Goal: Task Accomplishment & Management: Manage account settings

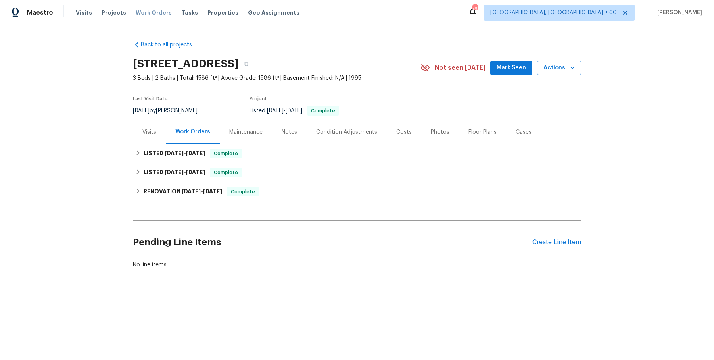
click at [161, 14] on span "Work Orders" at bounding box center [154, 13] width 36 height 8
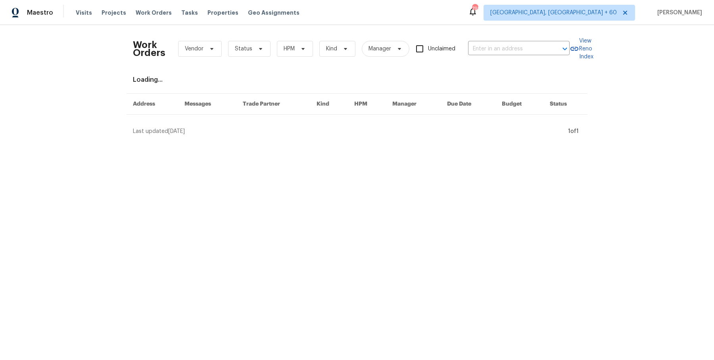
click at [499, 60] on div "Work Orders Vendor Status HPM Kind Manager Unclaimed ​" at bounding box center [351, 48] width 437 height 35
click at [499, 41] on div "Work Orders Vendor Status HPM Kind Manager Unclaimed ​" at bounding box center [351, 48] width 437 height 35
click at [498, 47] on input "text" at bounding box center [507, 49] width 79 height 12
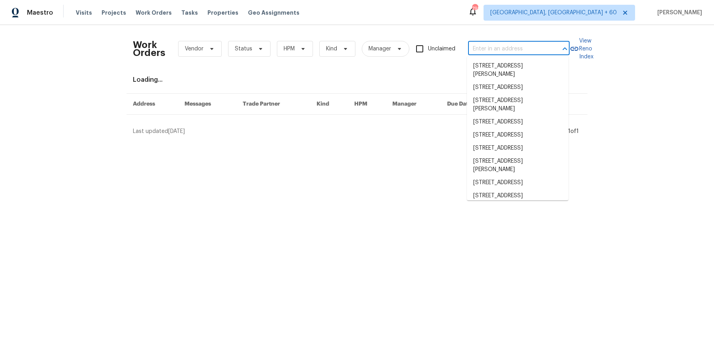
paste input "[STREET_ADDRESS][PERSON_NAME]"
type input "[STREET_ADDRESS][PERSON_NAME]"
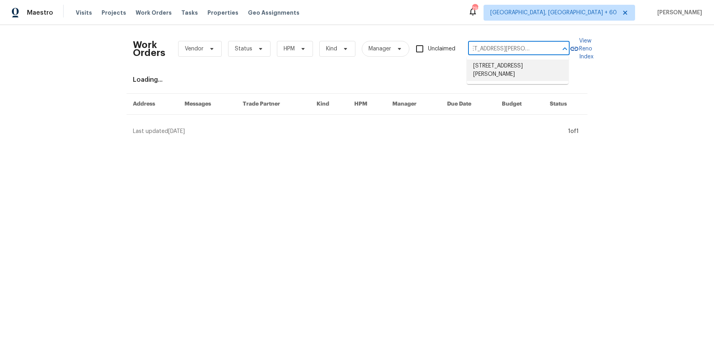
click at [496, 69] on li "[STREET_ADDRESS][PERSON_NAME]" at bounding box center [518, 69] width 102 height 21
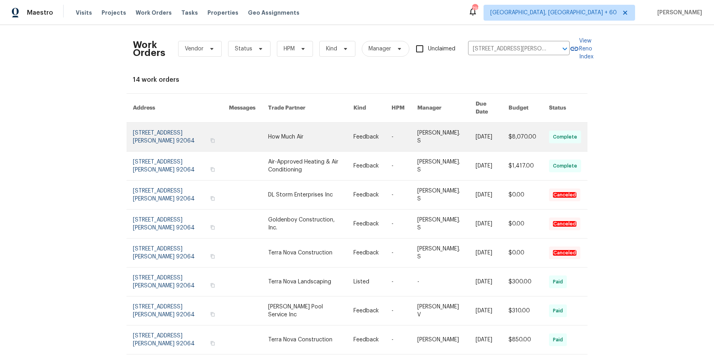
click at [447, 134] on link at bounding box center [446, 137] width 58 height 29
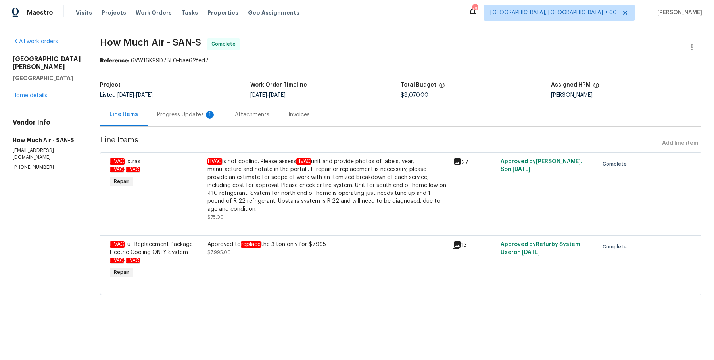
click at [43, 88] on div "[STREET_ADDRESS][PERSON_NAME] Home details" at bounding box center [47, 77] width 68 height 44
click at [41, 96] on link "Home details" at bounding box center [30, 96] width 35 height 6
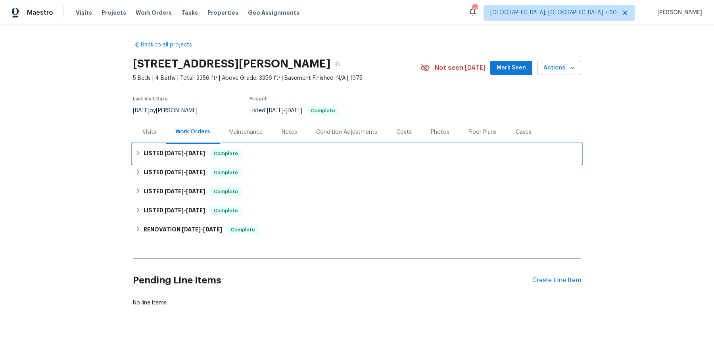
click at [260, 153] on div "LISTED [DATE] - [DATE] Complete" at bounding box center [356, 154] width 443 height 10
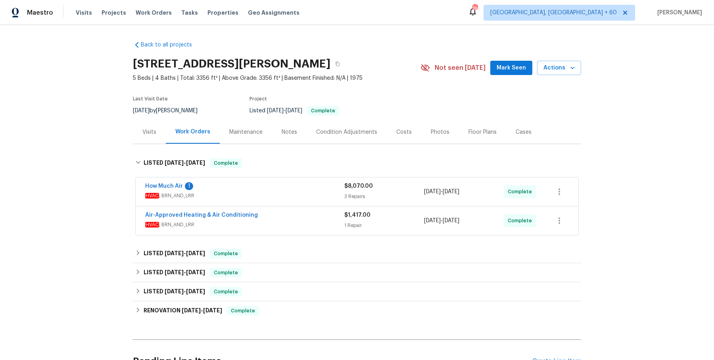
click at [258, 189] on div "How Much Air 1" at bounding box center [244, 187] width 199 height 10
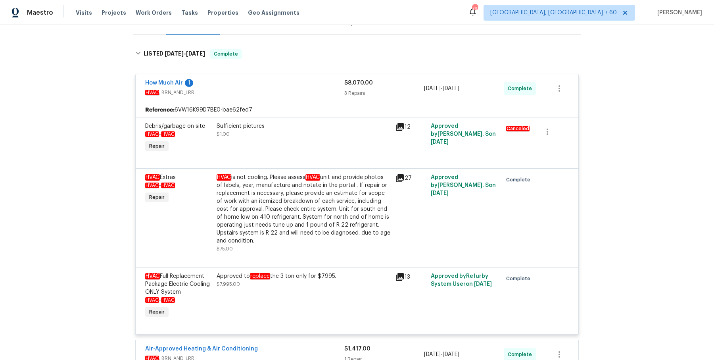
scroll to position [187, 0]
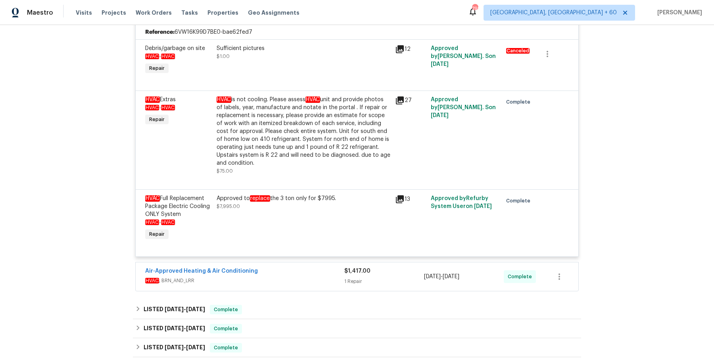
click at [265, 270] on div "Air-Approved Heating & Air Conditioning" at bounding box center [244, 272] width 199 height 10
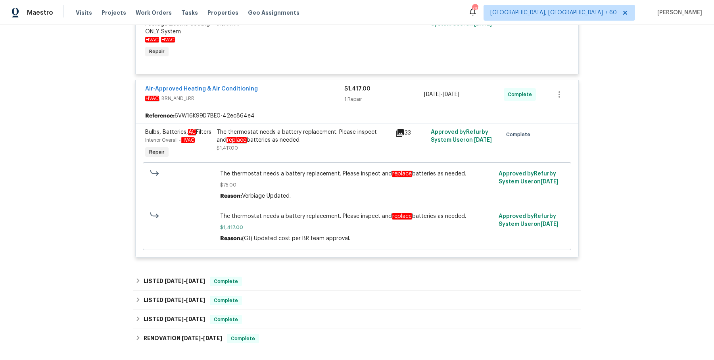
scroll to position [373, 0]
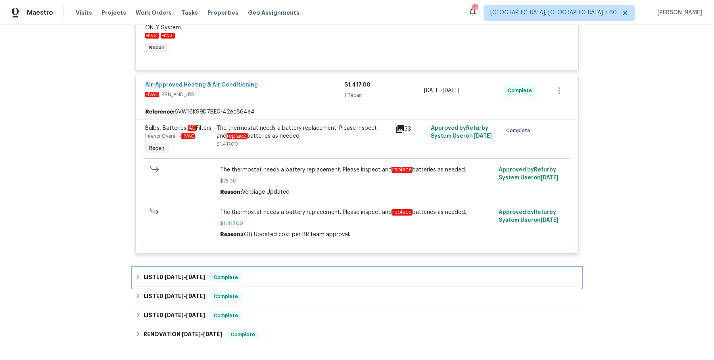
click at [264, 282] on div "LISTED [DATE] - [DATE] Complete" at bounding box center [356, 277] width 443 height 10
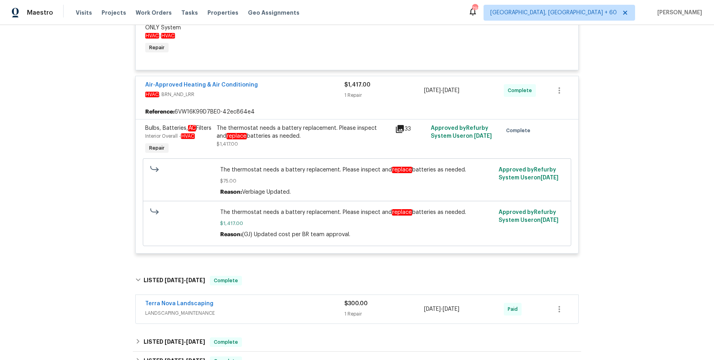
click at [269, 309] on div "Terra Nova Landscaping" at bounding box center [244, 304] width 199 height 10
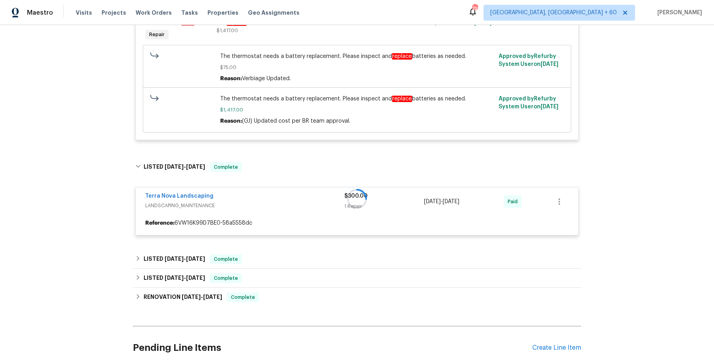
scroll to position [561, 0]
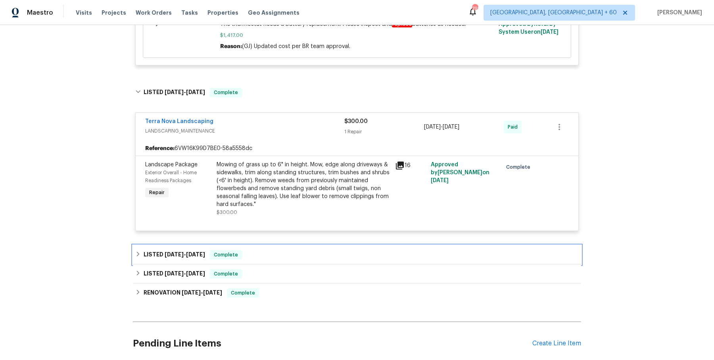
click at [269, 264] on div "LISTED [DATE] - [DATE] Complete" at bounding box center [357, 254] width 448 height 19
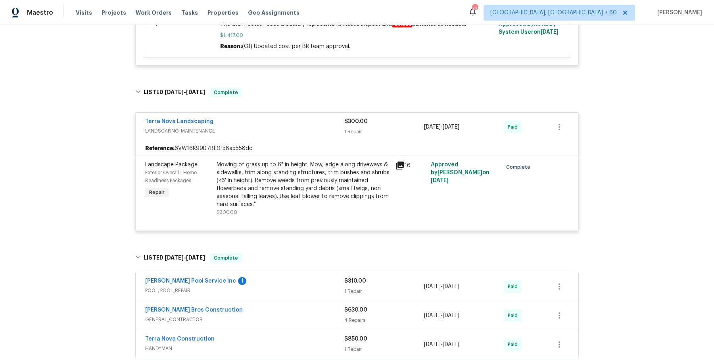
click at [266, 286] on div "[PERSON_NAME] Pool Service Inc 1" at bounding box center [244, 282] width 199 height 10
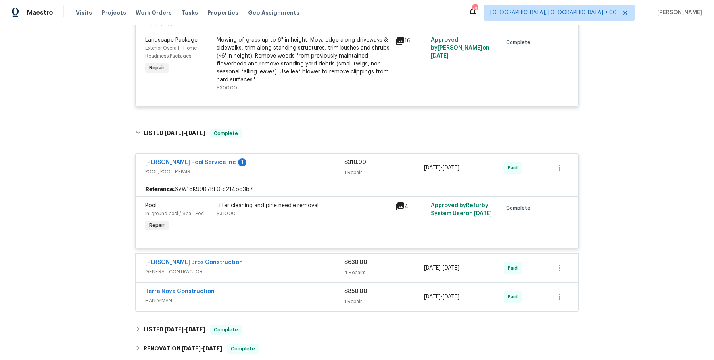
scroll to position [685, 0]
click at [274, 269] on div "[PERSON_NAME] Bros Construction" at bounding box center [244, 264] width 199 height 10
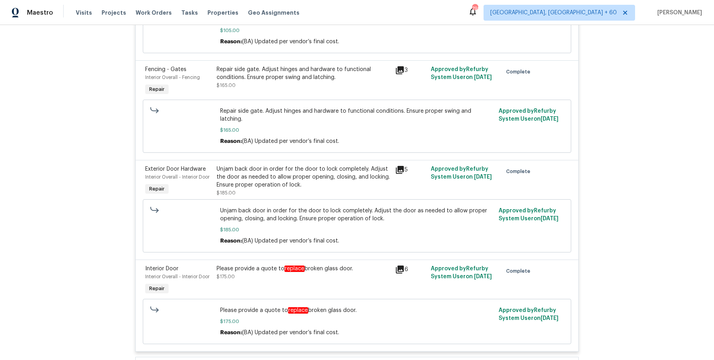
scroll to position [1253, 0]
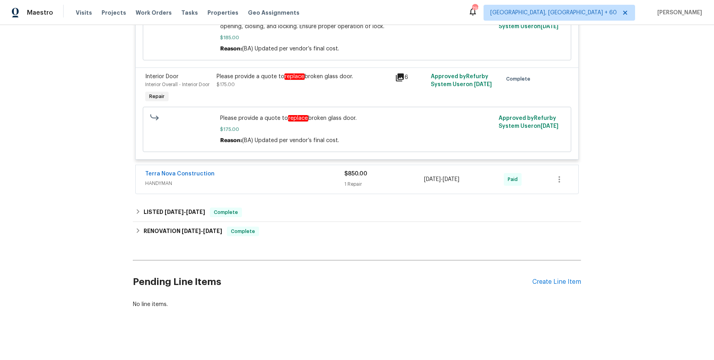
click at [293, 173] on div "Terra Nova Construction" at bounding box center [244, 175] width 199 height 10
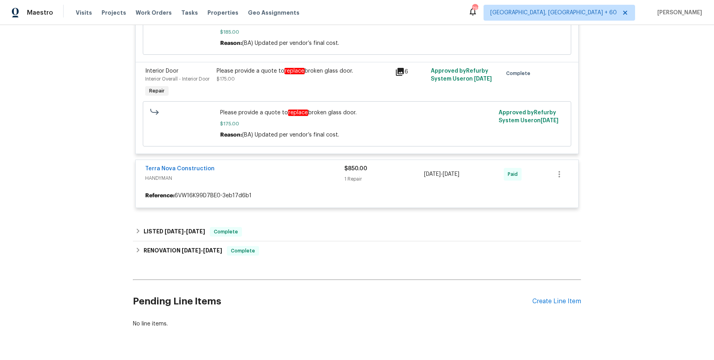
scroll to position [1278, 0]
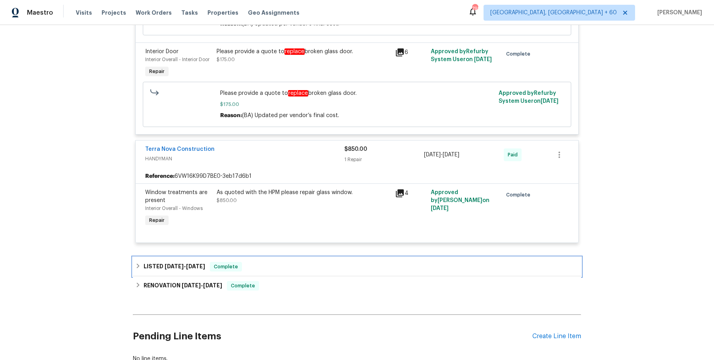
click at [290, 257] on div "LISTED [DATE] - [DATE] Complete" at bounding box center [357, 266] width 448 height 19
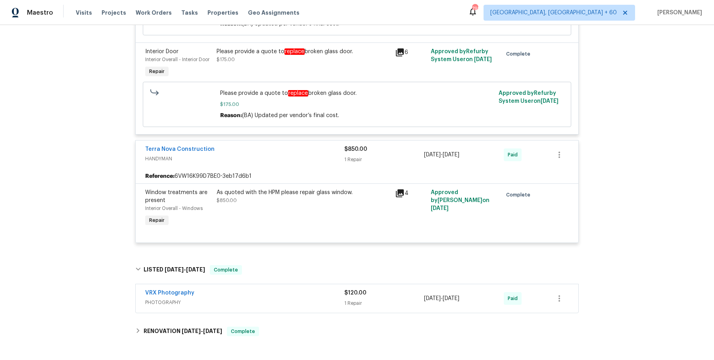
click at [288, 289] on div "VRX Photography" at bounding box center [244, 294] width 199 height 10
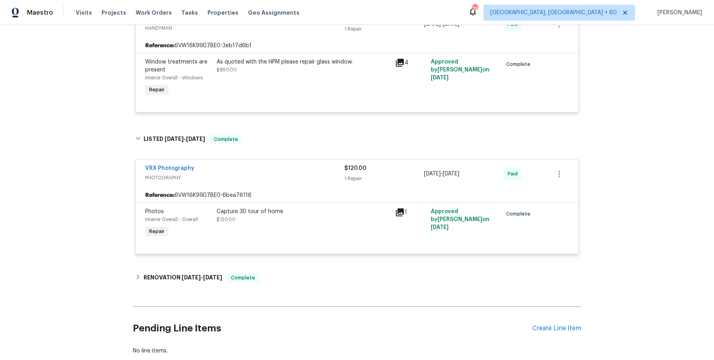
scroll to position [1455, 0]
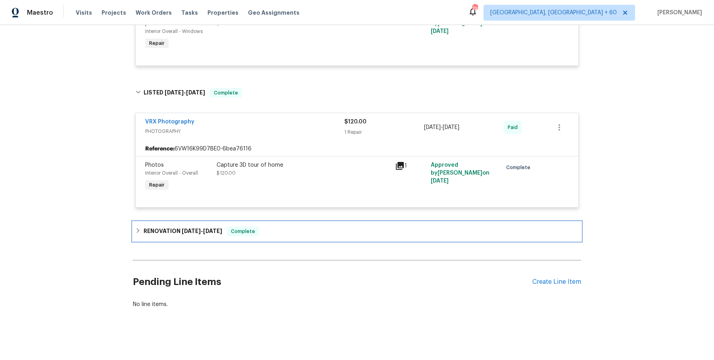
click at [277, 236] on div "RENOVATION [DATE] - [DATE] Complete" at bounding box center [357, 231] width 448 height 19
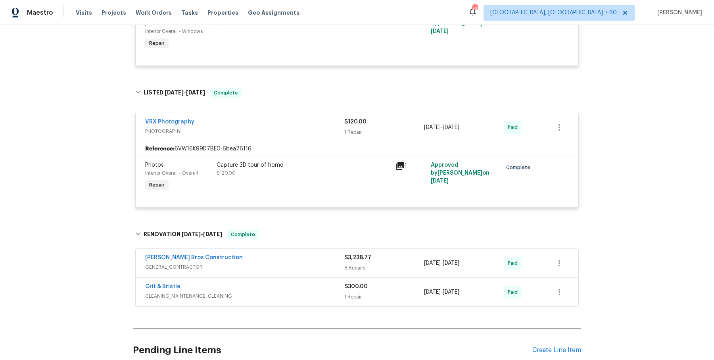
click at [287, 260] on div "[PERSON_NAME] Bros Construction" at bounding box center [244, 258] width 199 height 10
